Goal: Information Seeking & Learning: Learn about a topic

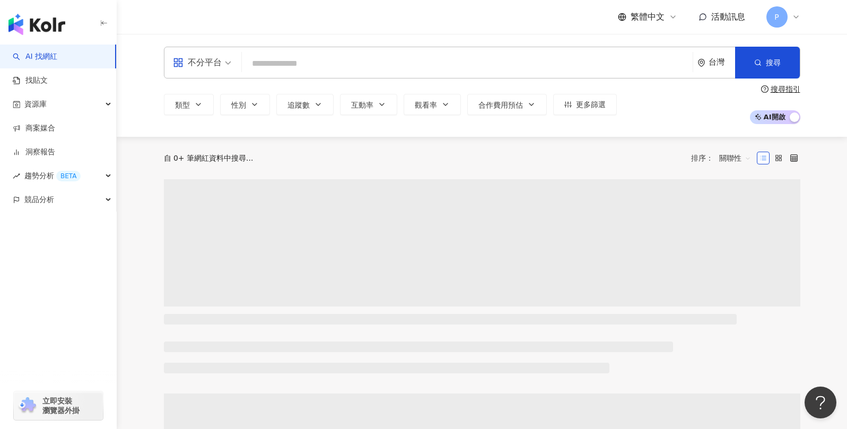
click at [335, 63] on input "search" at bounding box center [467, 64] width 442 height 20
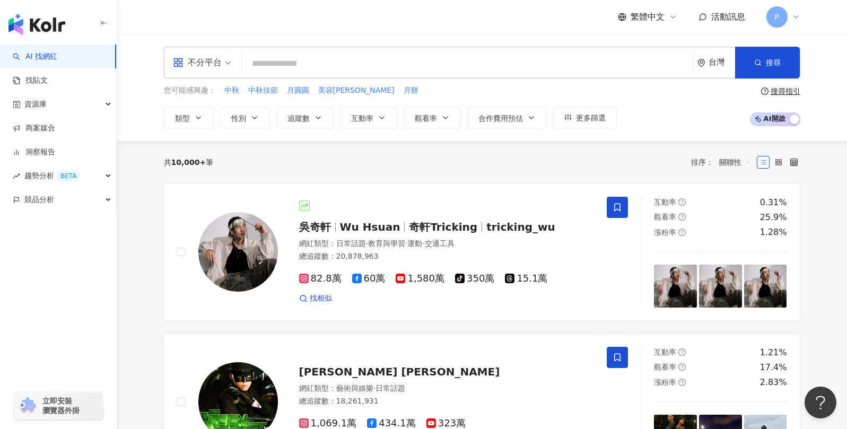
click at [336, 64] on input "search" at bounding box center [467, 64] width 442 height 20
type input "*"
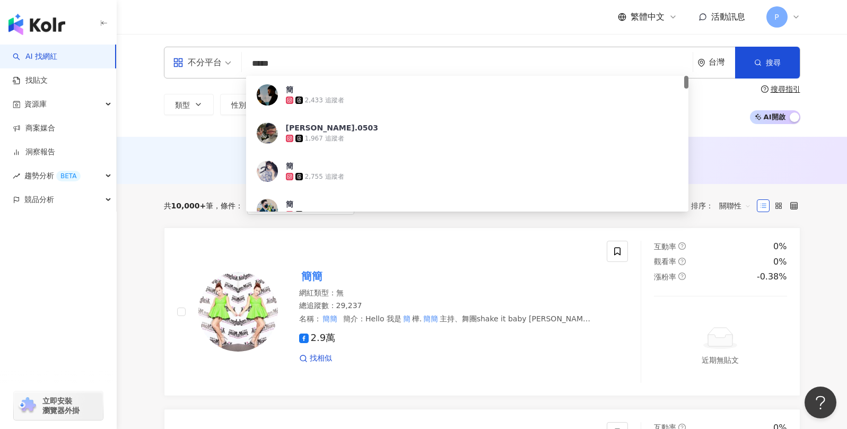
type input "***"
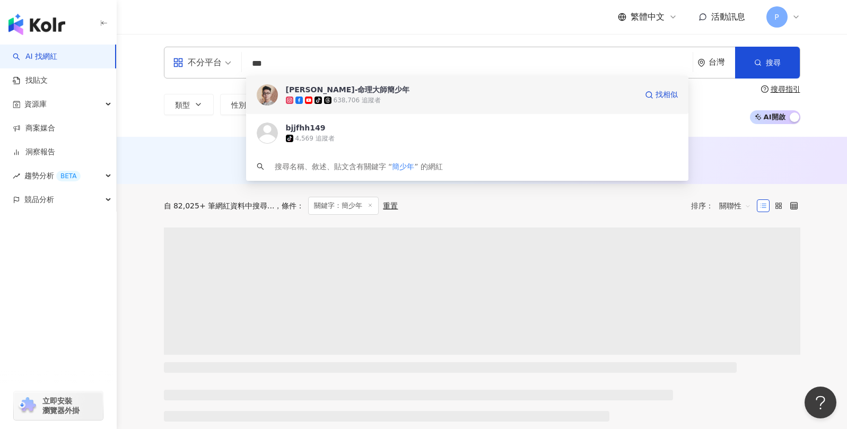
click at [414, 87] on span "[PERSON_NAME]-命理大師簡少年" at bounding box center [461, 89] width 351 height 11
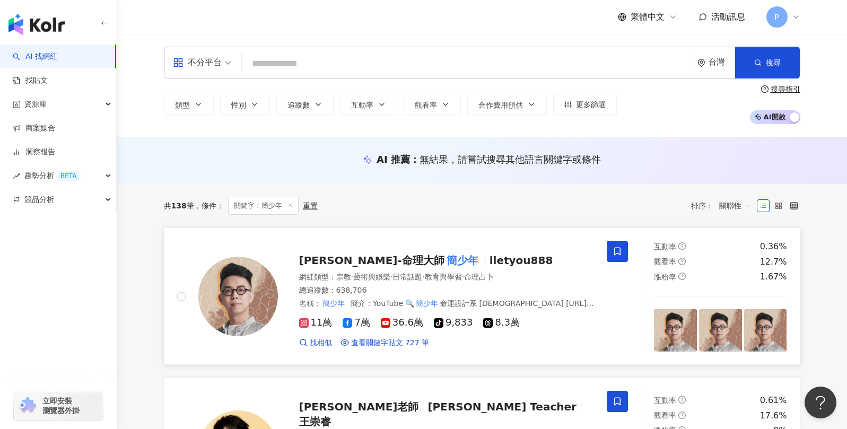
click at [360, 257] on span "桃桃喜-命理大師" at bounding box center [371, 260] width 145 height 13
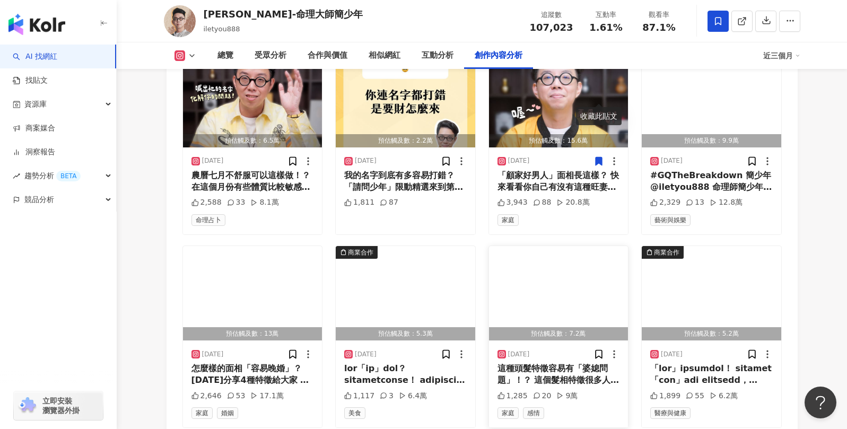
scroll to position [3766, 0]
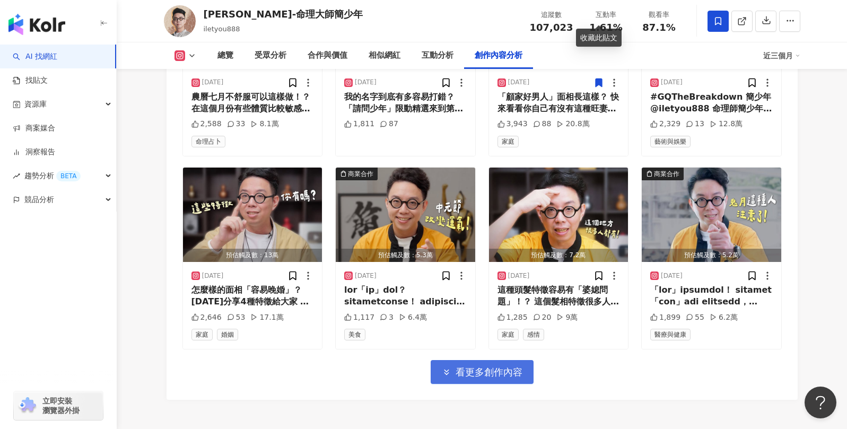
click at [512, 367] on span "看更多創作內容" at bounding box center [489, 373] width 67 height 12
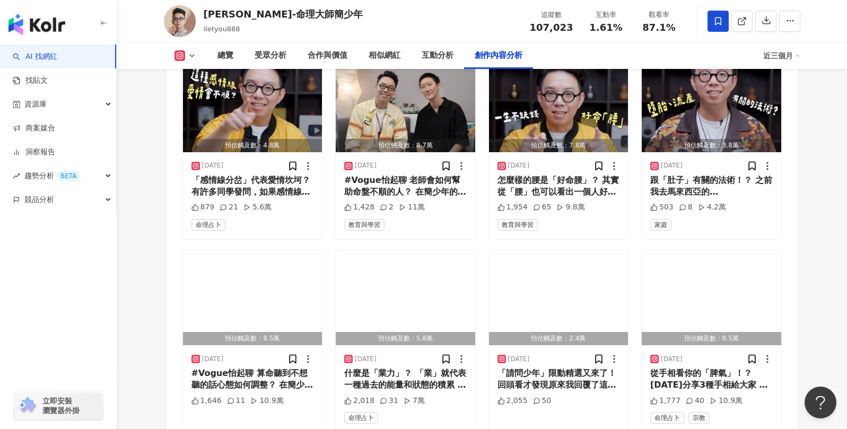
scroll to position [4369, 0]
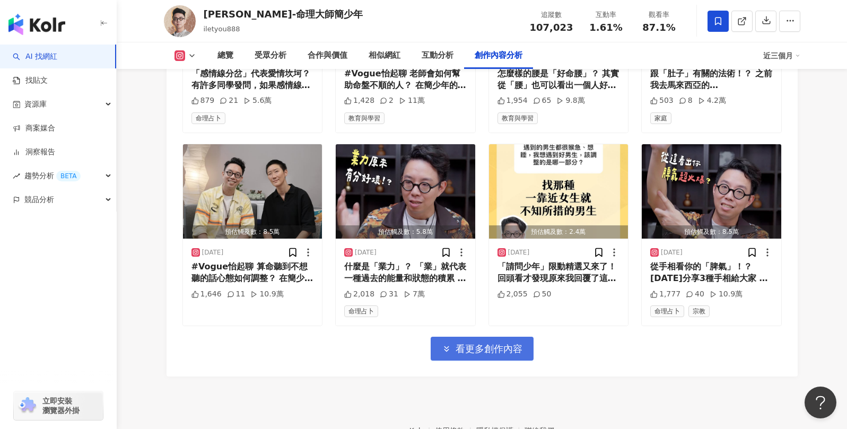
click at [516, 343] on span "看更多創作內容" at bounding box center [489, 349] width 67 height 12
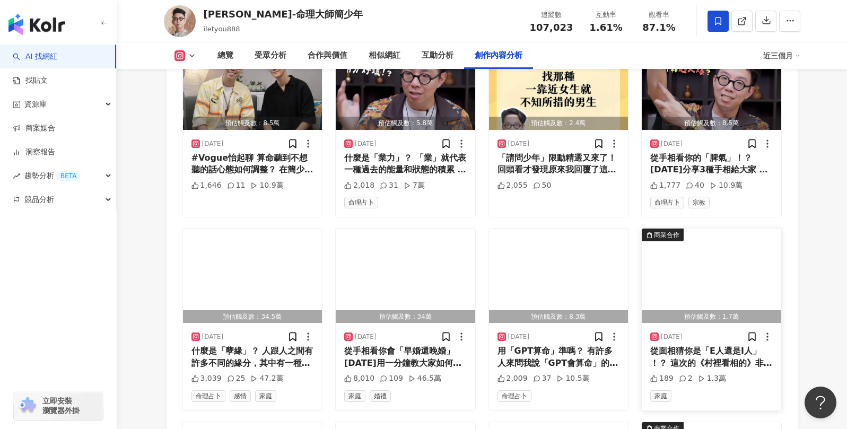
scroll to position [4475, 0]
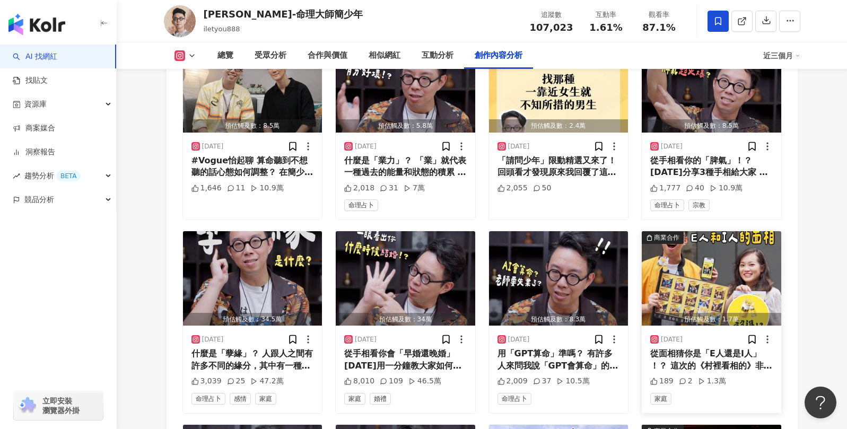
click at [705, 231] on img "button" at bounding box center [712, 278] width 140 height 94
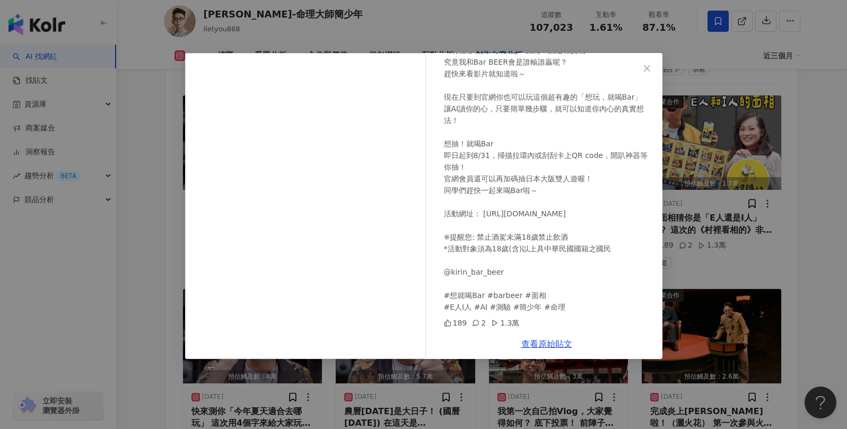
scroll to position [4688, 0]
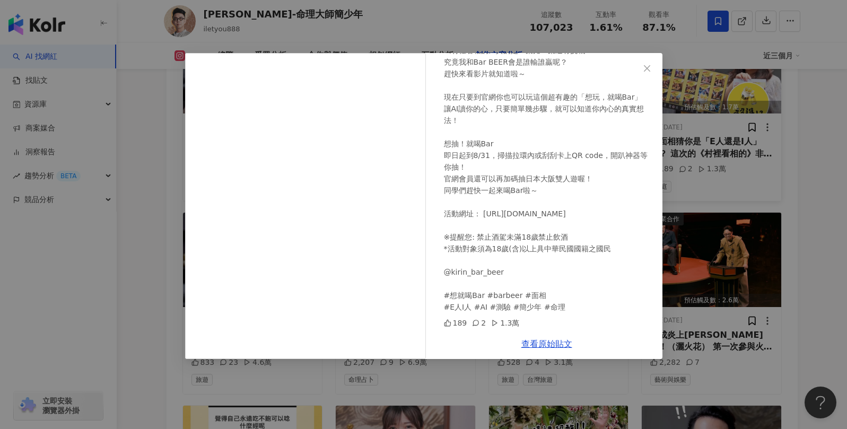
drag, startPoint x: 809, startPoint y: 108, endPoint x: 743, endPoint y: 111, distance: 66.9
click at [809, 108] on div "[PERSON_NAME]-命理大師簡少年 [DATE] 從面相猜你是「E人還是I人」 ！？ 這次的《村裡看相的》非常特別 因為Bar BEER居然帶著AI要…" at bounding box center [423, 214] width 847 height 429
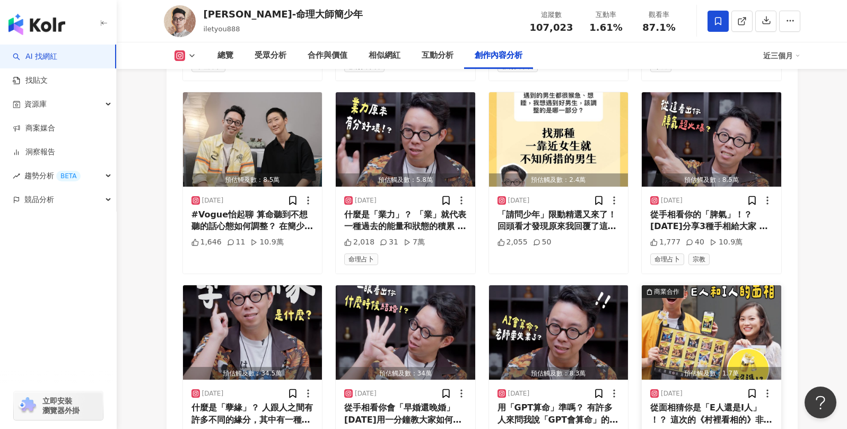
scroll to position [4419, 0]
